Goal: Find specific page/section: Find specific page/section

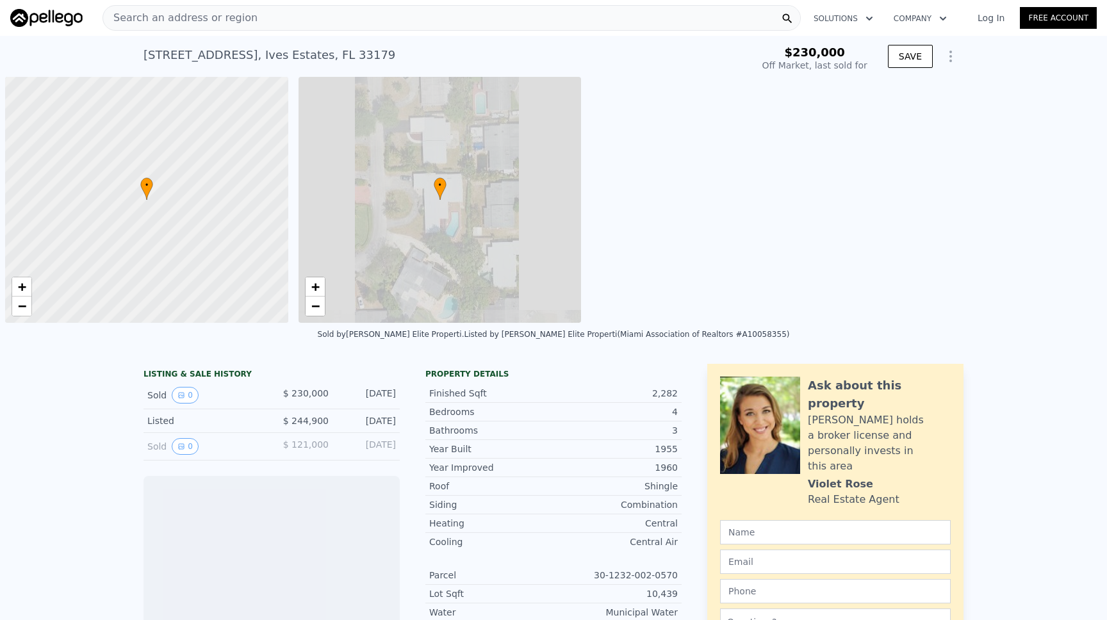
scroll to position [0, 5]
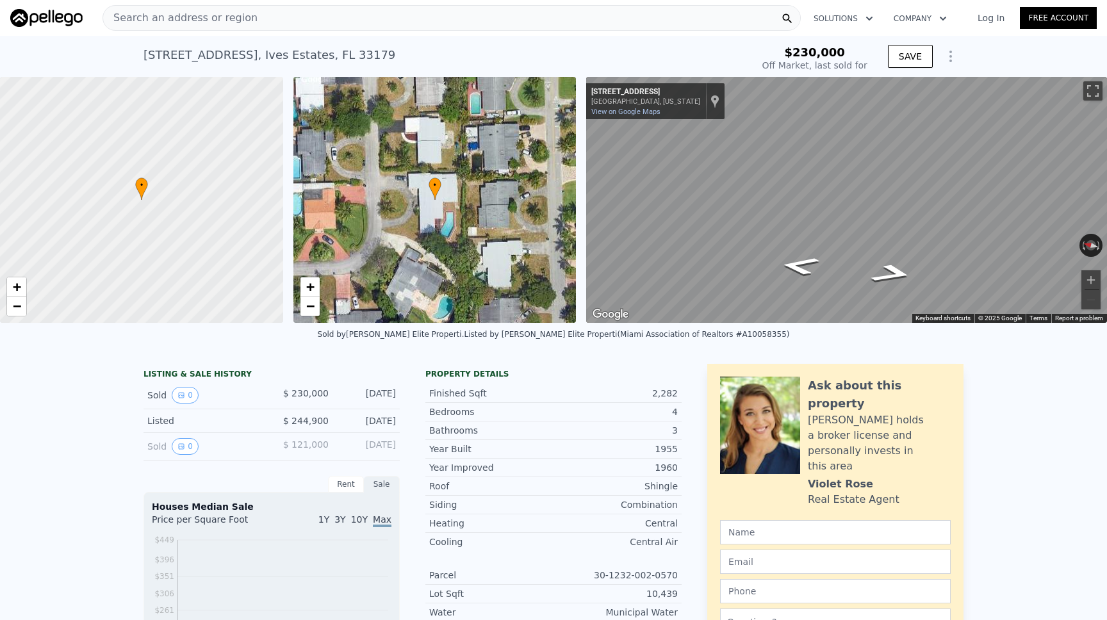
click at [577, 11] on div "Search an address or region" at bounding box center [452, 18] width 699 height 26
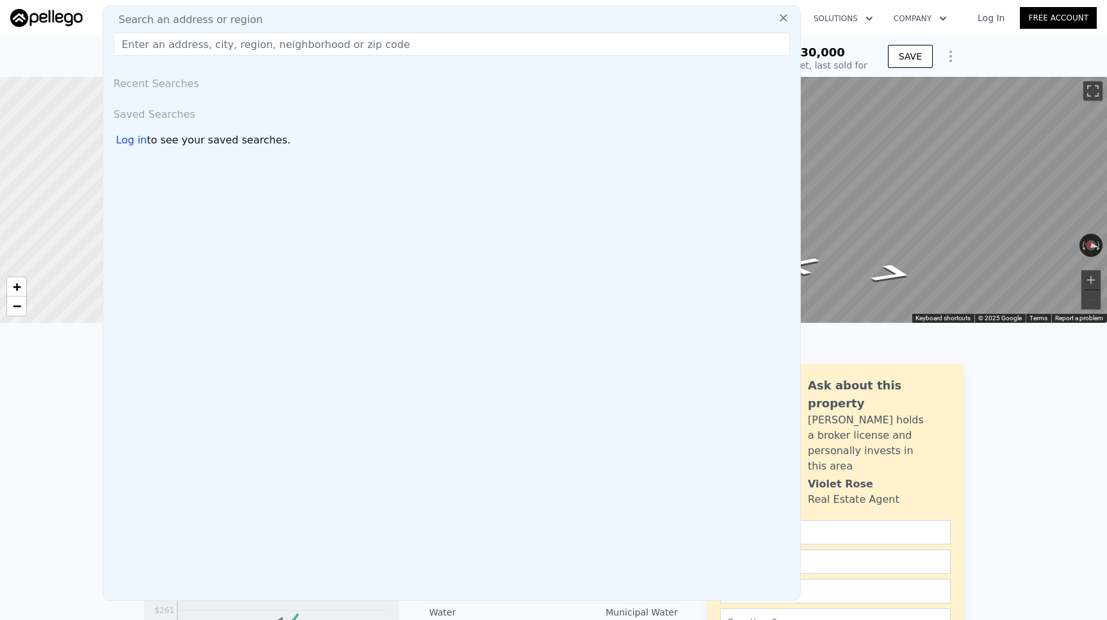
click at [577, 11] on div "Search an address or region Recent Searches Saved Searches Log in to see your s…" at bounding box center [452, 303] width 699 height 596
click at [529, 47] on input "text" at bounding box center [451, 44] width 677 height 23
paste input "20311 14th Avenue NE #B, Shoreline, WA 98155"
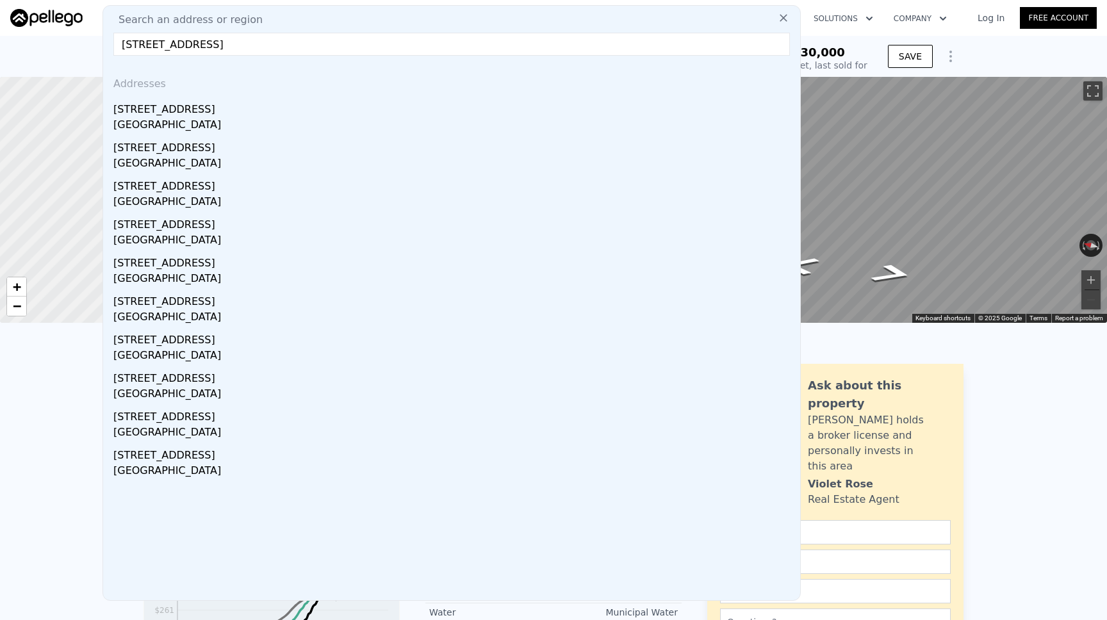
click at [242, 42] on input "20311 14th Avenue NE #B, Shoreline, WA 98155" at bounding box center [451, 44] width 677 height 23
type input "20311 14th Avenue NE, Shoreline, WA 98155"
click at [373, 47] on input "20311 14th Avenue NE, Shoreline, WA 98155" at bounding box center [451, 44] width 677 height 23
click at [65, 13] on img at bounding box center [46, 18] width 72 height 18
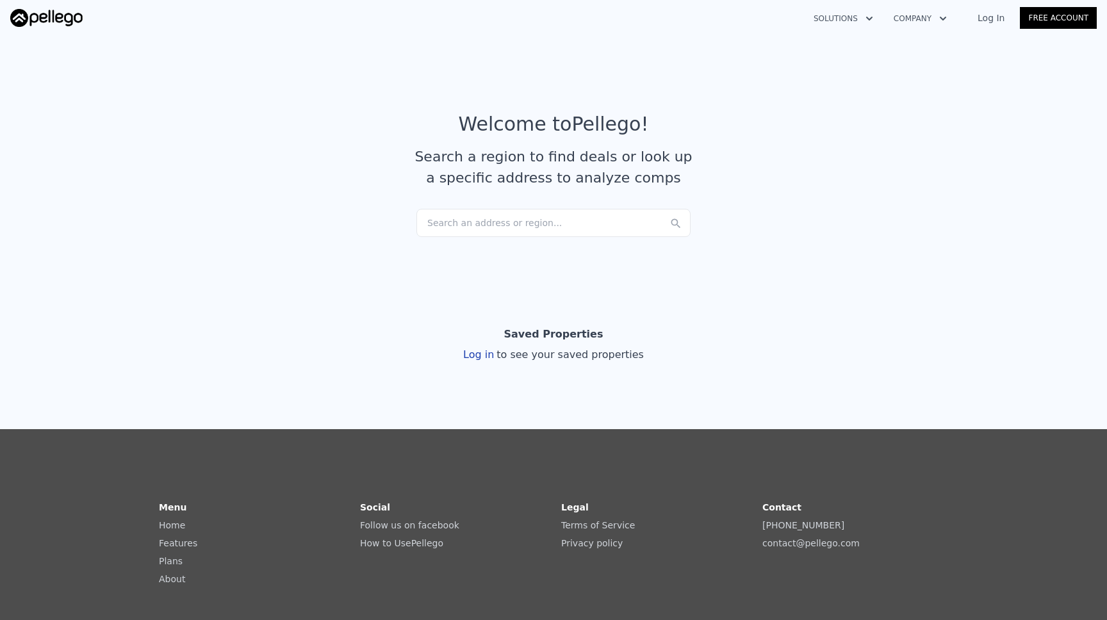
click at [524, 226] on div "Search an address or region..." at bounding box center [554, 223] width 274 height 28
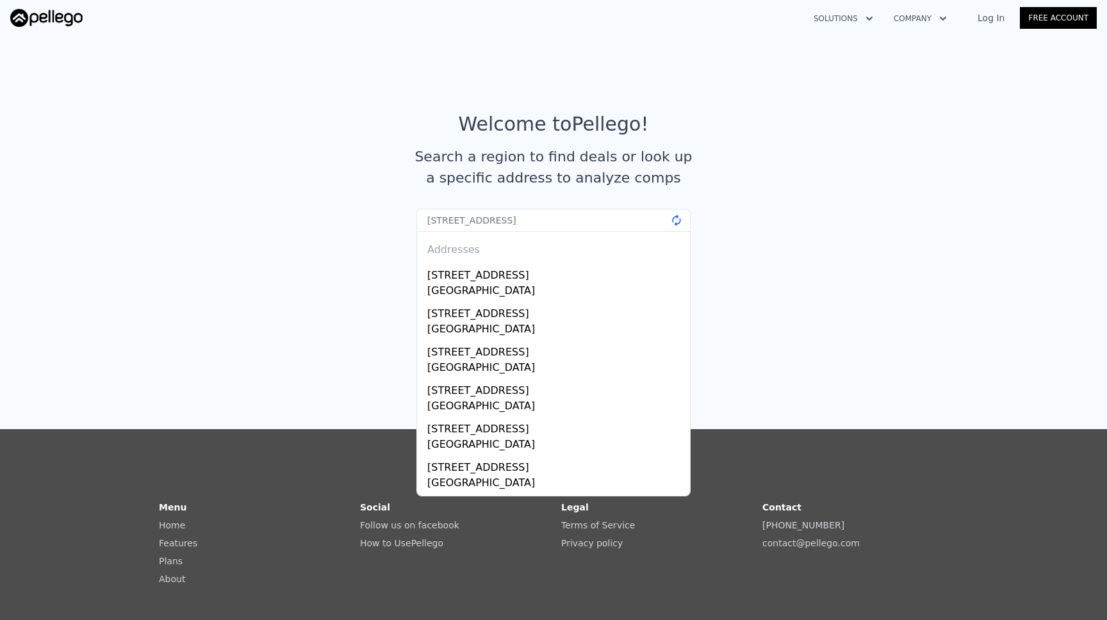
type input "20311 14th Avenue NE, Shoreline, WA 98155 Unit B"
